Goal: Information Seeking & Learning: Learn about a topic

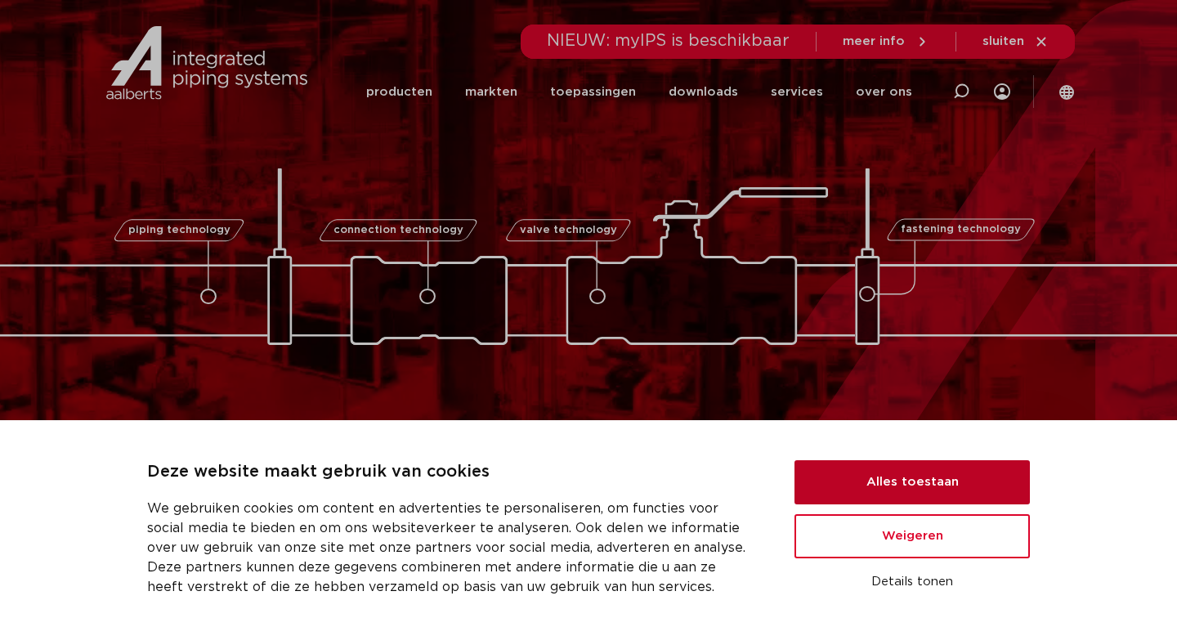
click at [942, 475] on button "Alles toestaan" at bounding box center [912, 482] width 235 height 44
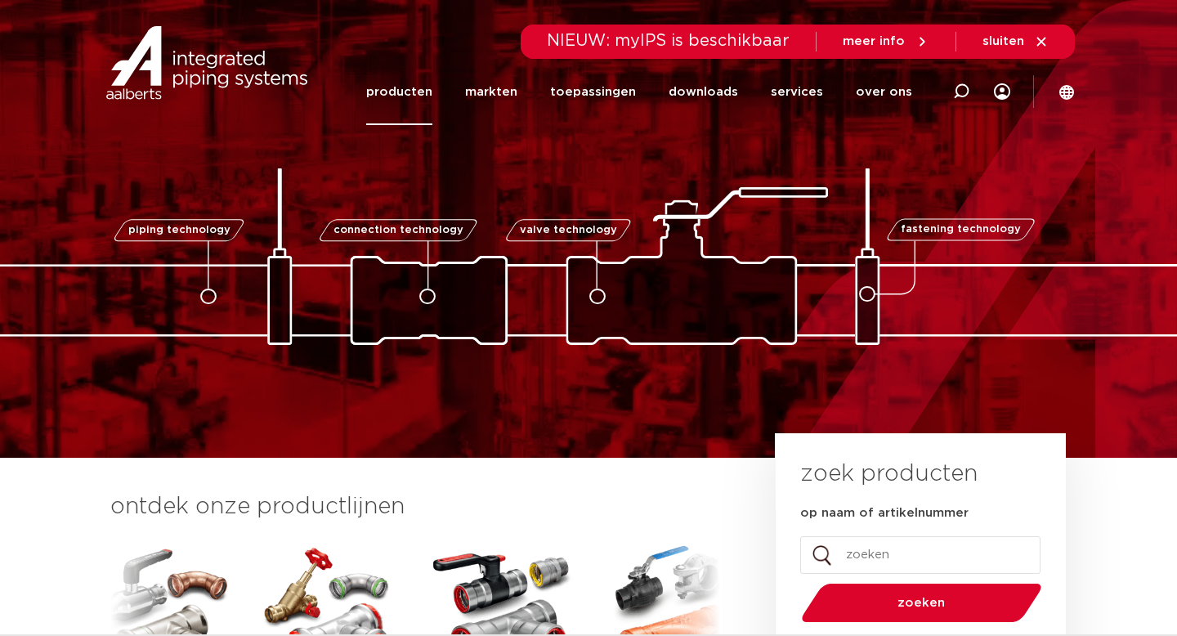
click at [416, 87] on link "producten" at bounding box center [399, 92] width 66 height 66
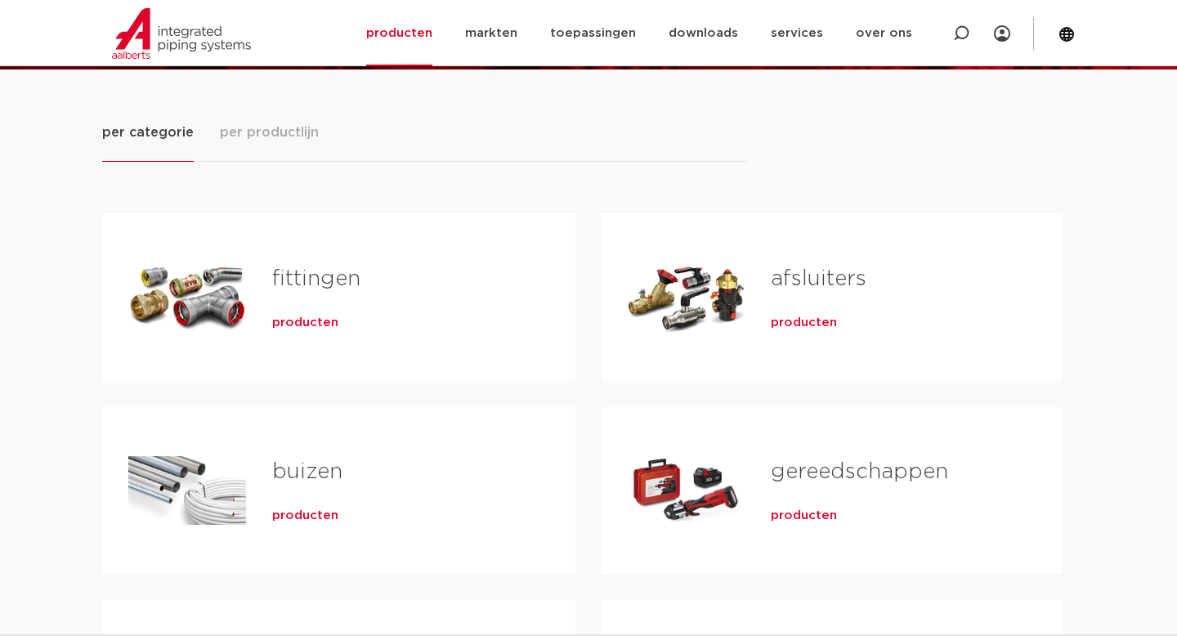
scroll to position [198, 0]
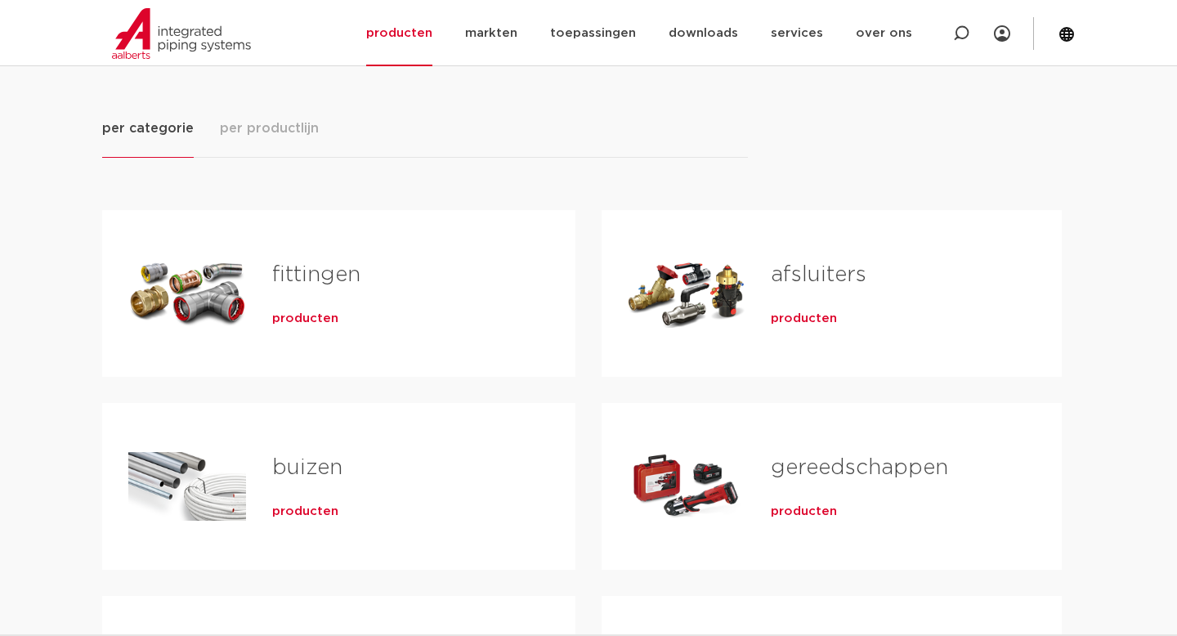
click at [793, 271] on link "afsluiters" at bounding box center [819, 274] width 96 height 21
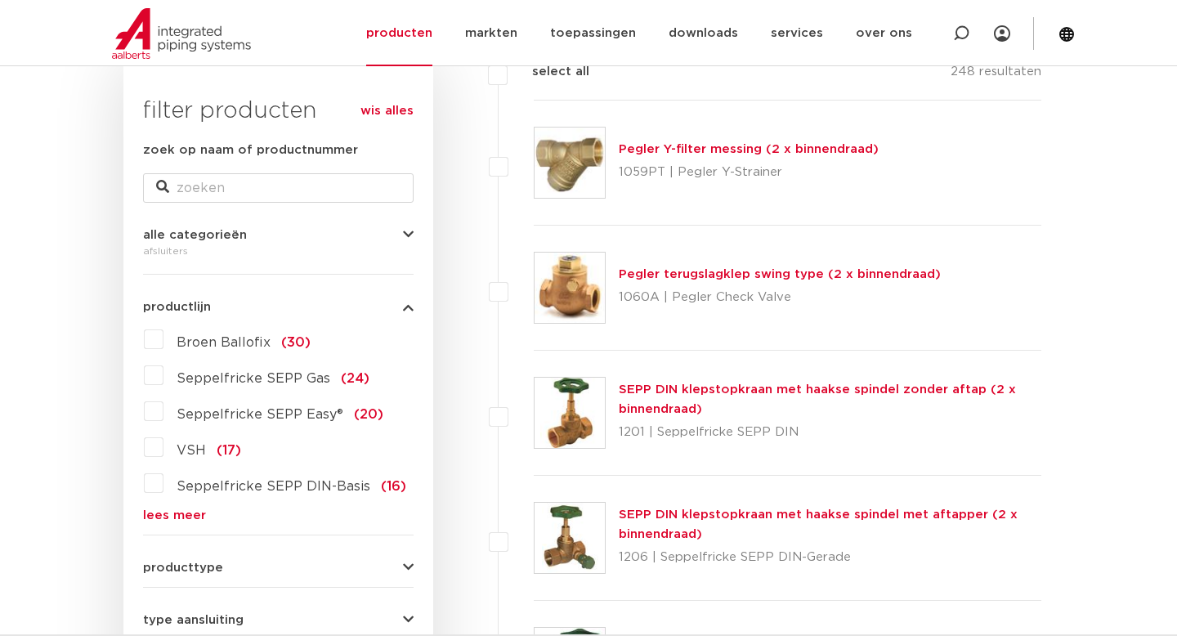
scroll to position [255, 0]
click at [164, 451] on label "VSH (17)" at bounding box center [203, 446] width 78 height 26
click at [0, 0] on input "VSH (17)" at bounding box center [0, 0] width 0 height 0
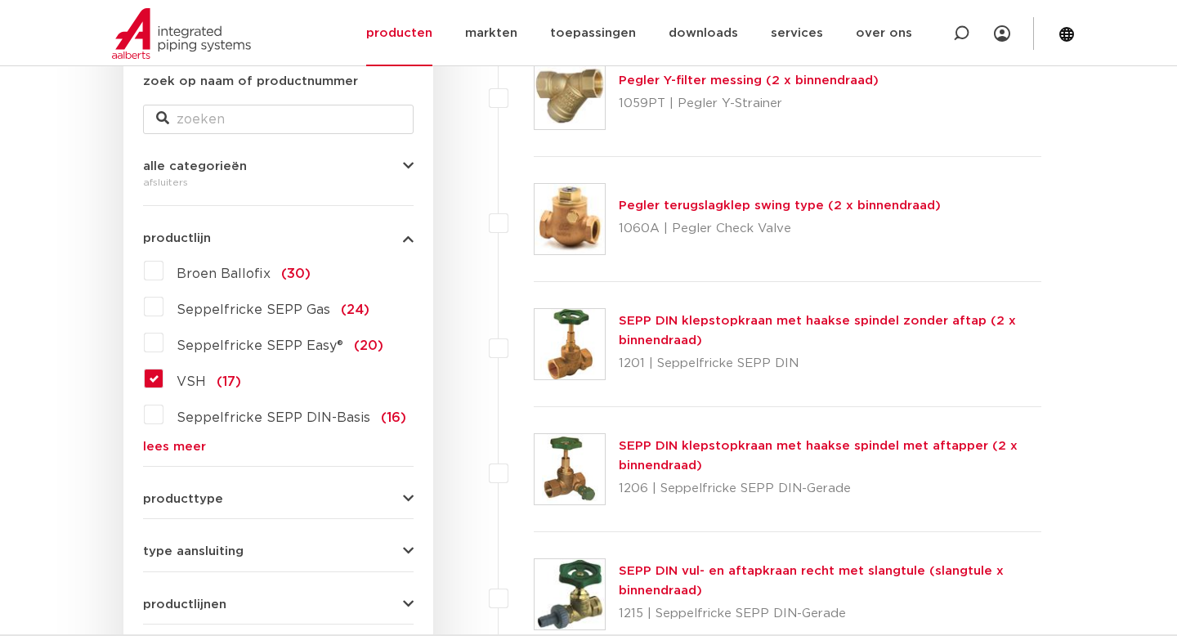
scroll to position [373, 0]
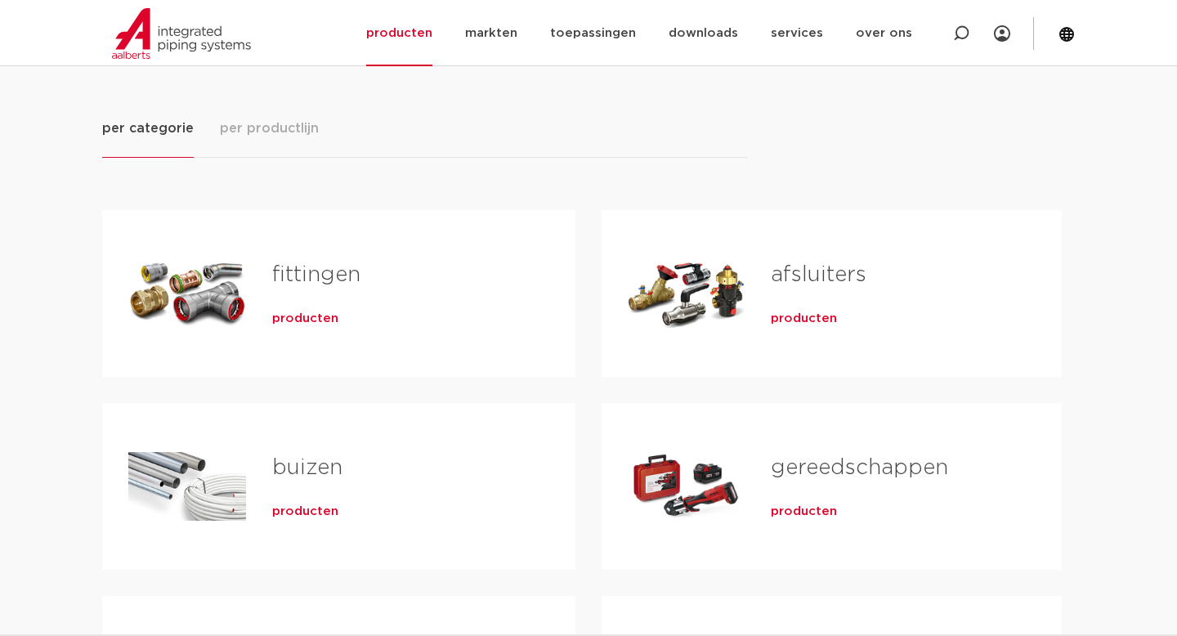
click at [782, 325] on span "producten" at bounding box center [804, 319] width 66 height 16
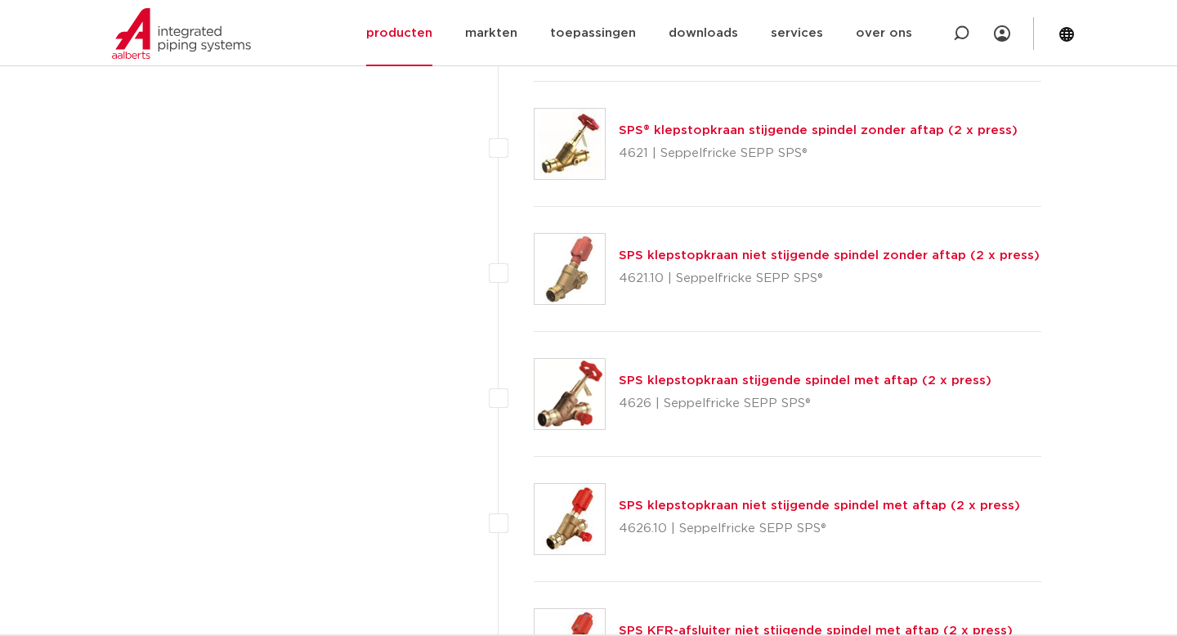
scroll to position [7236, 0]
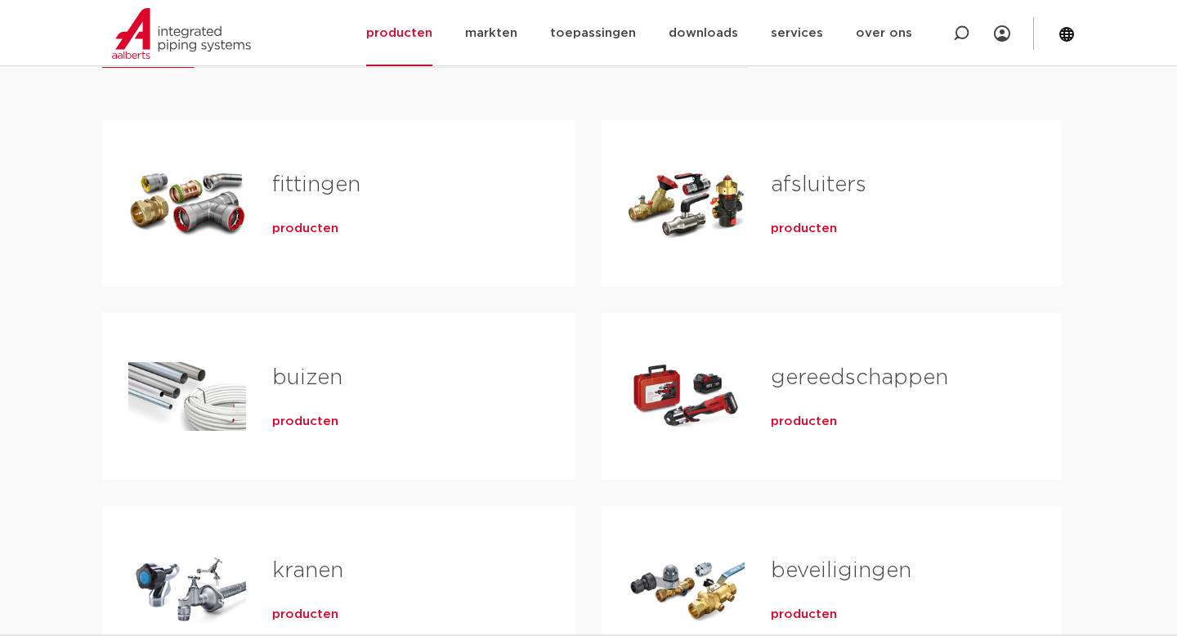
click at [777, 181] on link "afsluiters" at bounding box center [819, 184] width 96 height 21
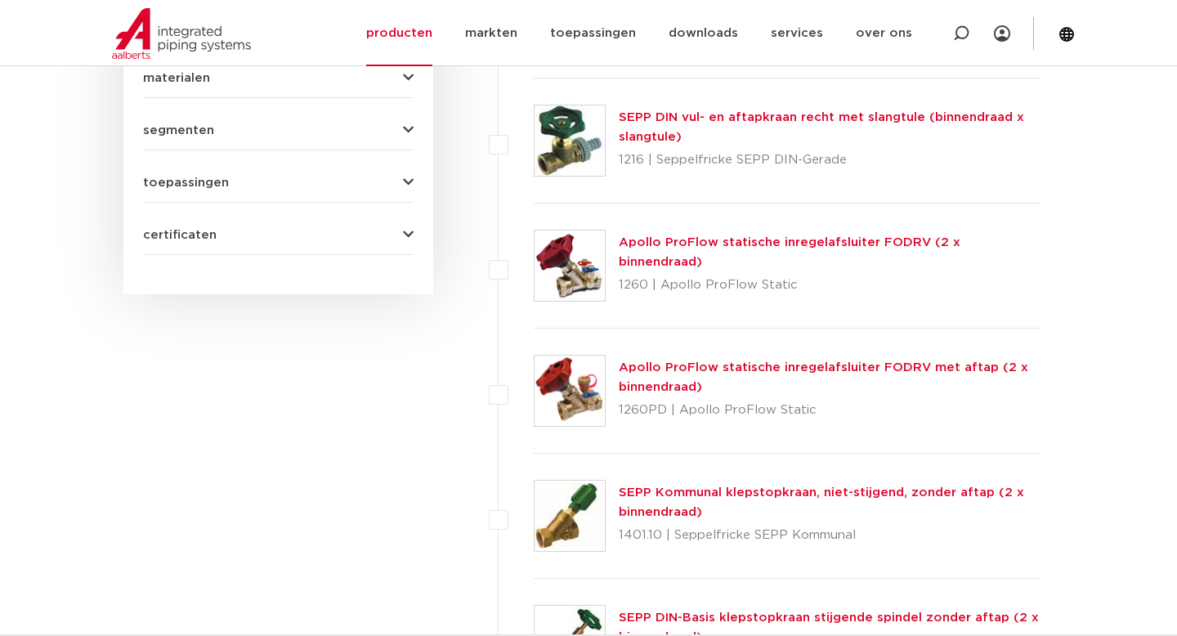
scroll to position [896, 0]
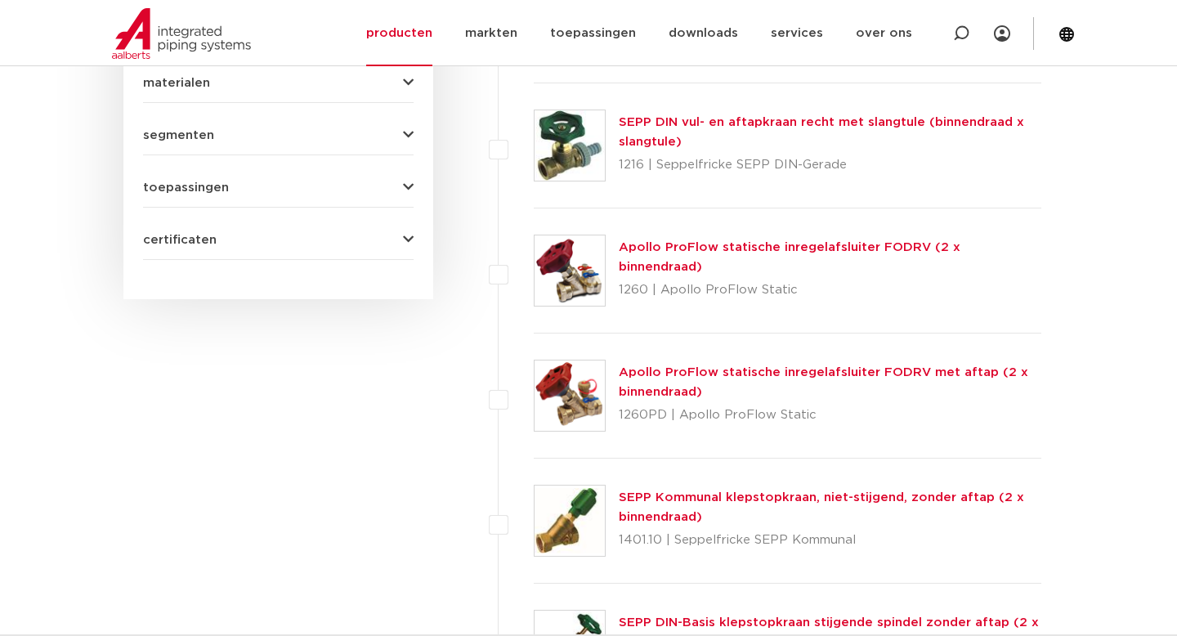
click at [733, 254] on link "Apollo ProFlow statische inregelafsluiter FODRV (2 x binnendraad)" at bounding box center [790, 257] width 342 height 32
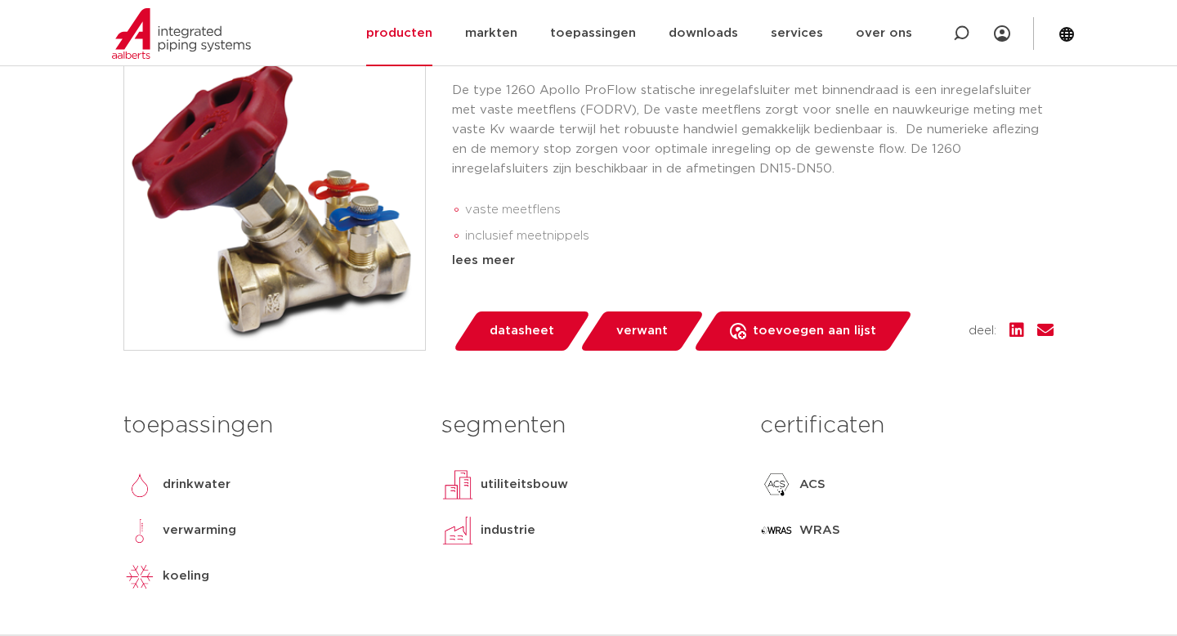
scroll to position [406, 0]
